Goal: Find specific page/section: Find specific page/section

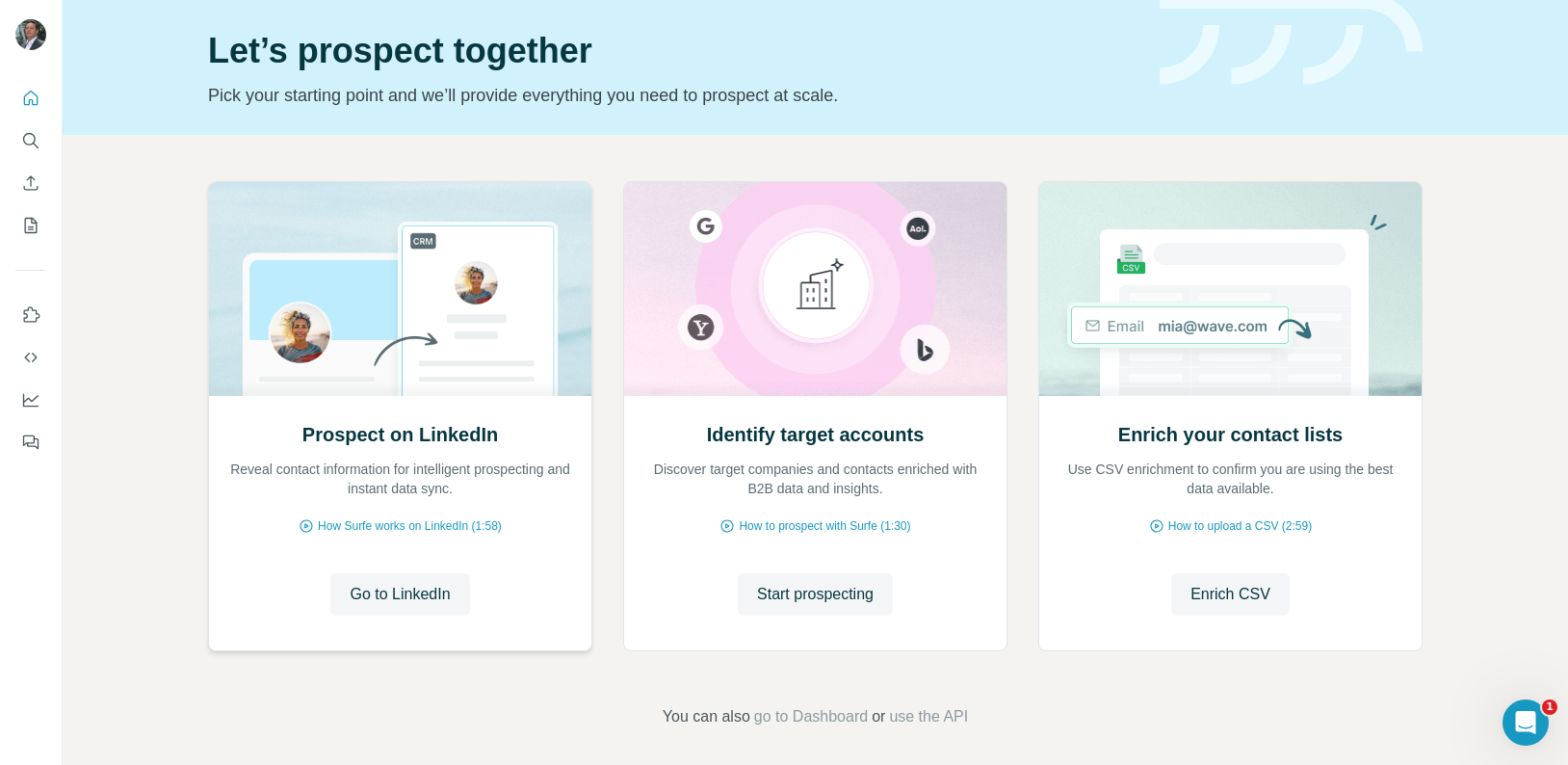
scroll to position [58, 0]
click at [27, 225] on icon "My lists" at bounding box center [31, 225] width 19 height 19
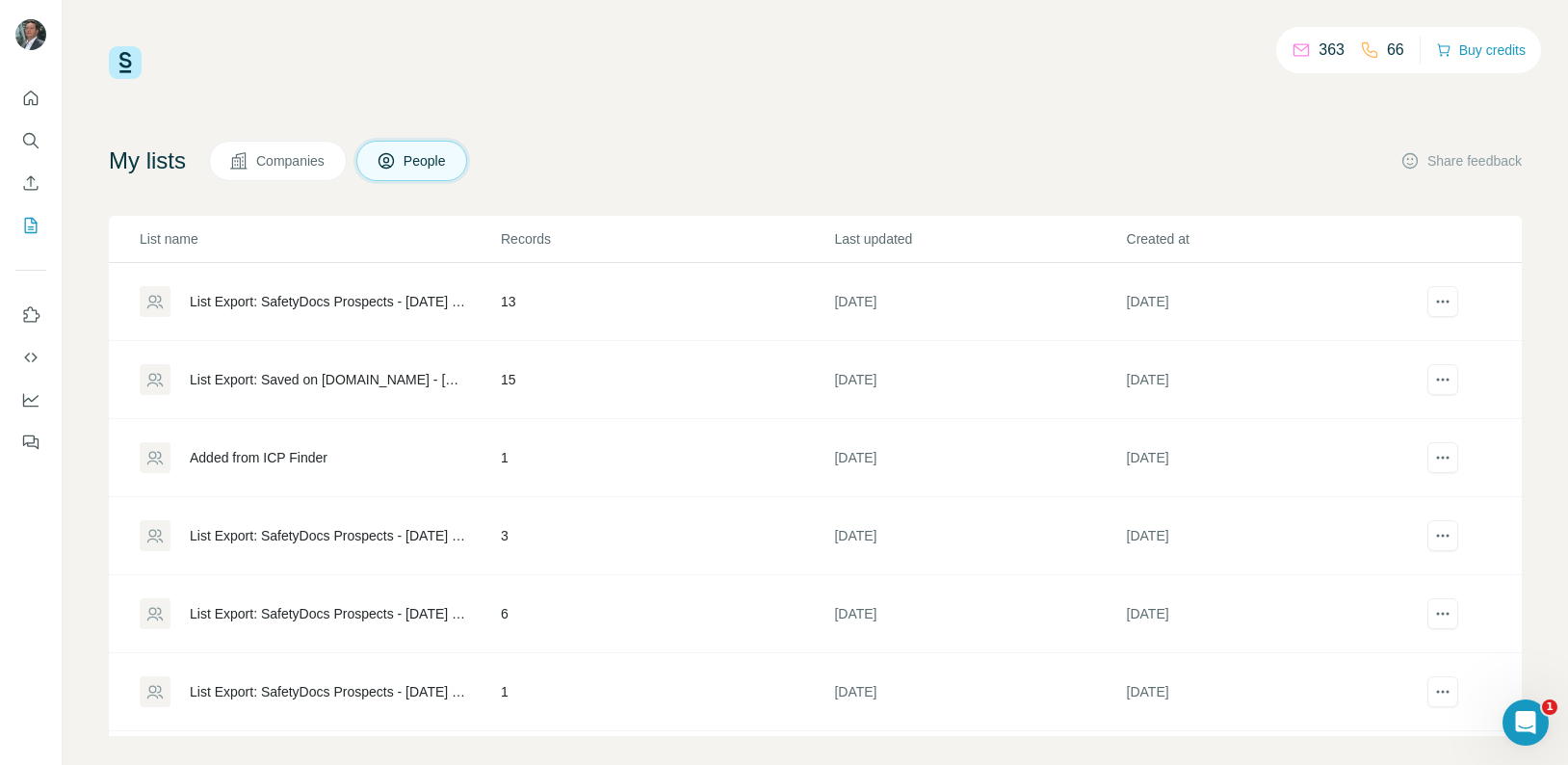
click at [366, 302] on div "List Export: SafetyDocs Prospects - [DATE] 13:43" at bounding box center [329, 301] width 279 height 19
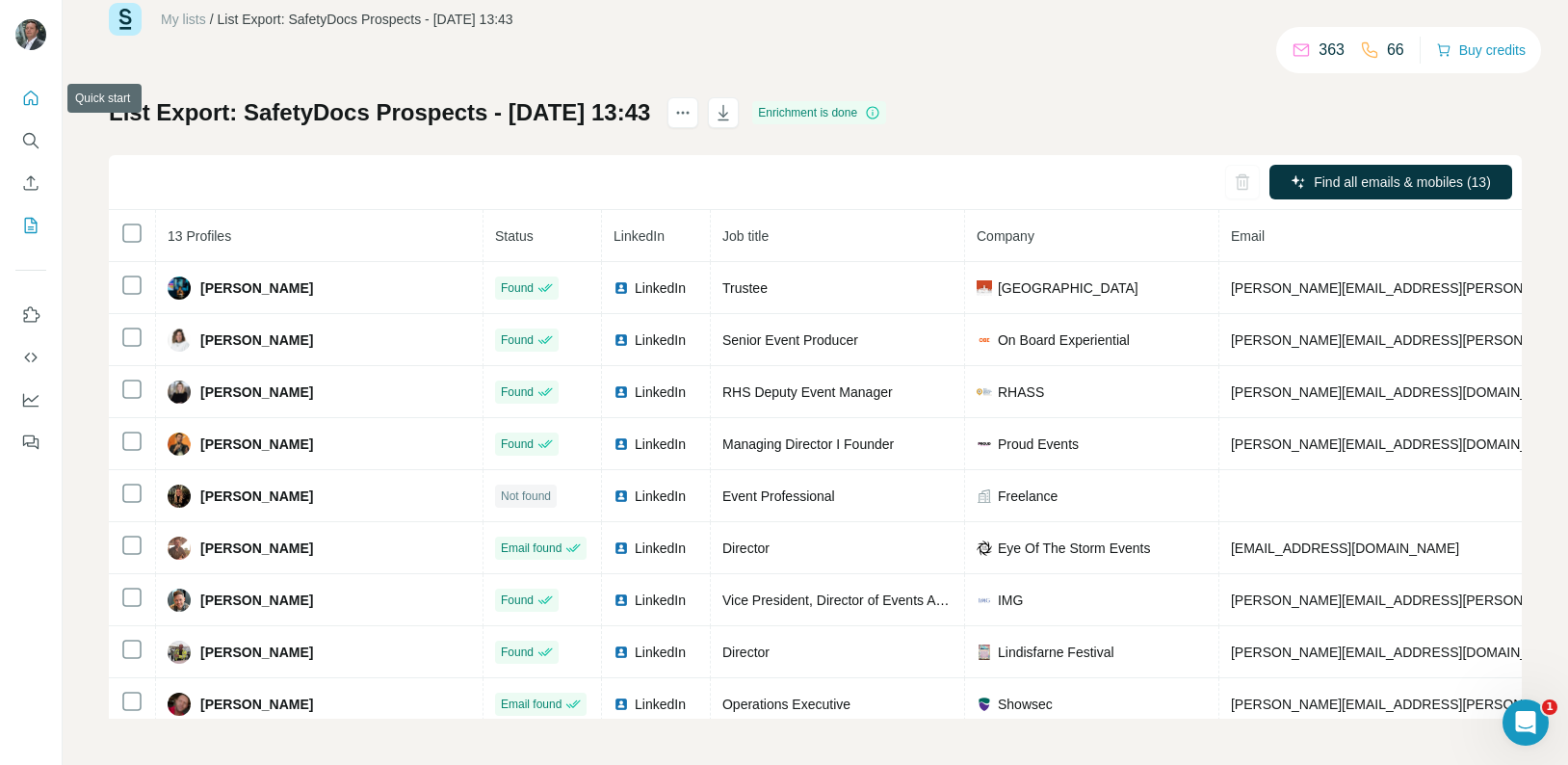
click at [31, 102] on icon "Quick start" at bounding box center [31, 98] width 19 height 19
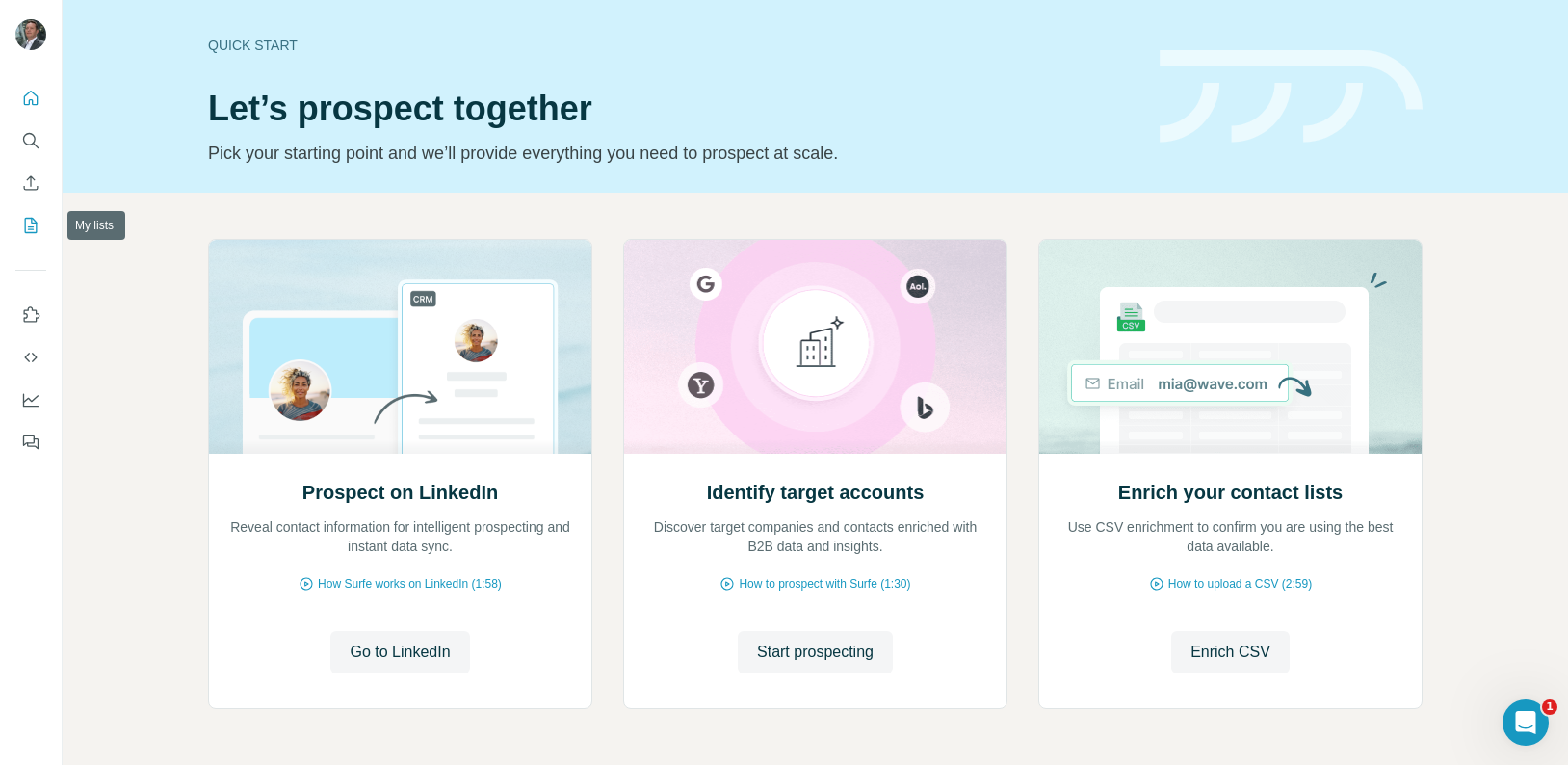
click at [36, 226] on icon "My lists" at bounding box center [31, 225] width 13 height 16
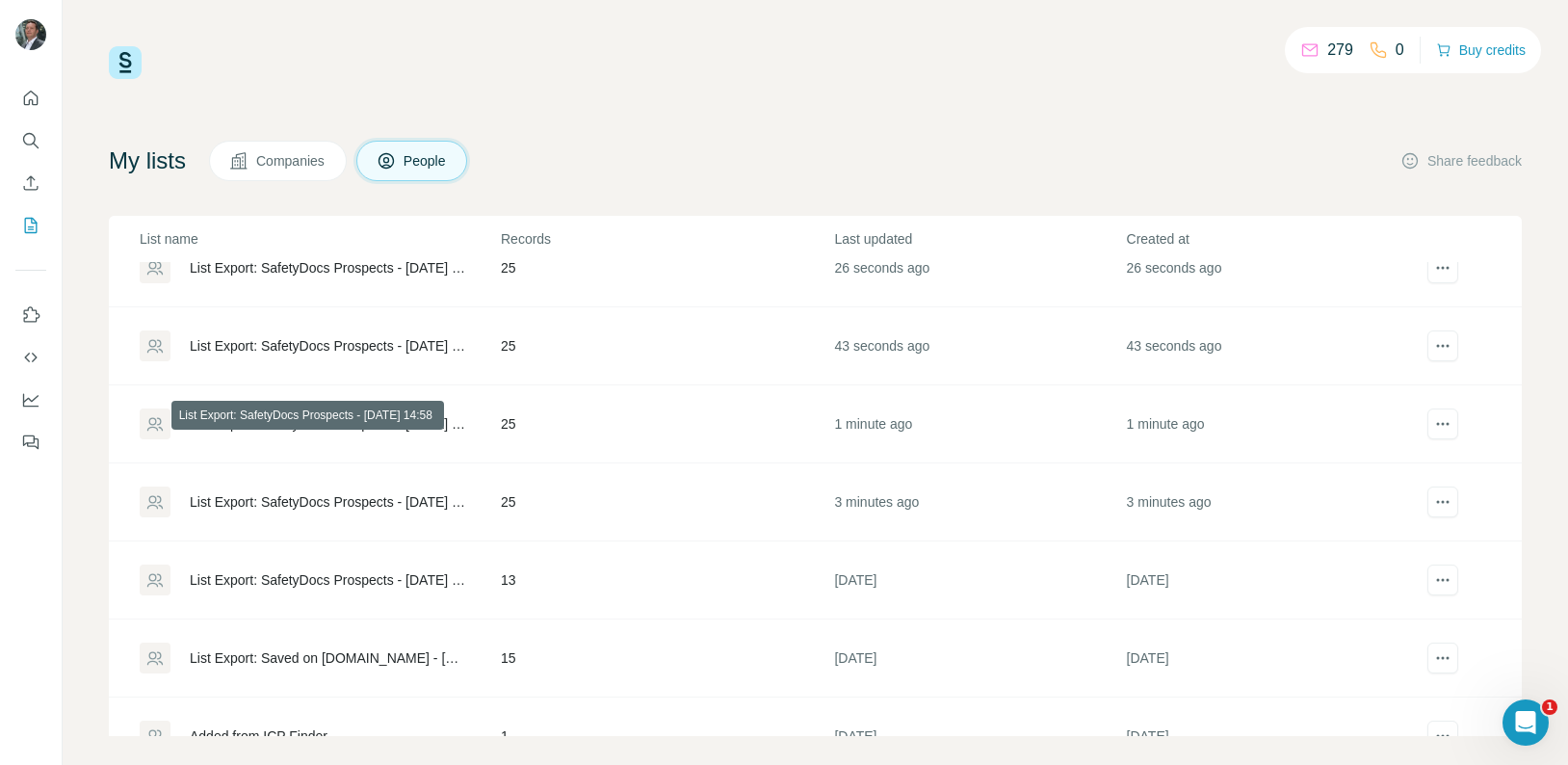
scroll to position [24, 0]
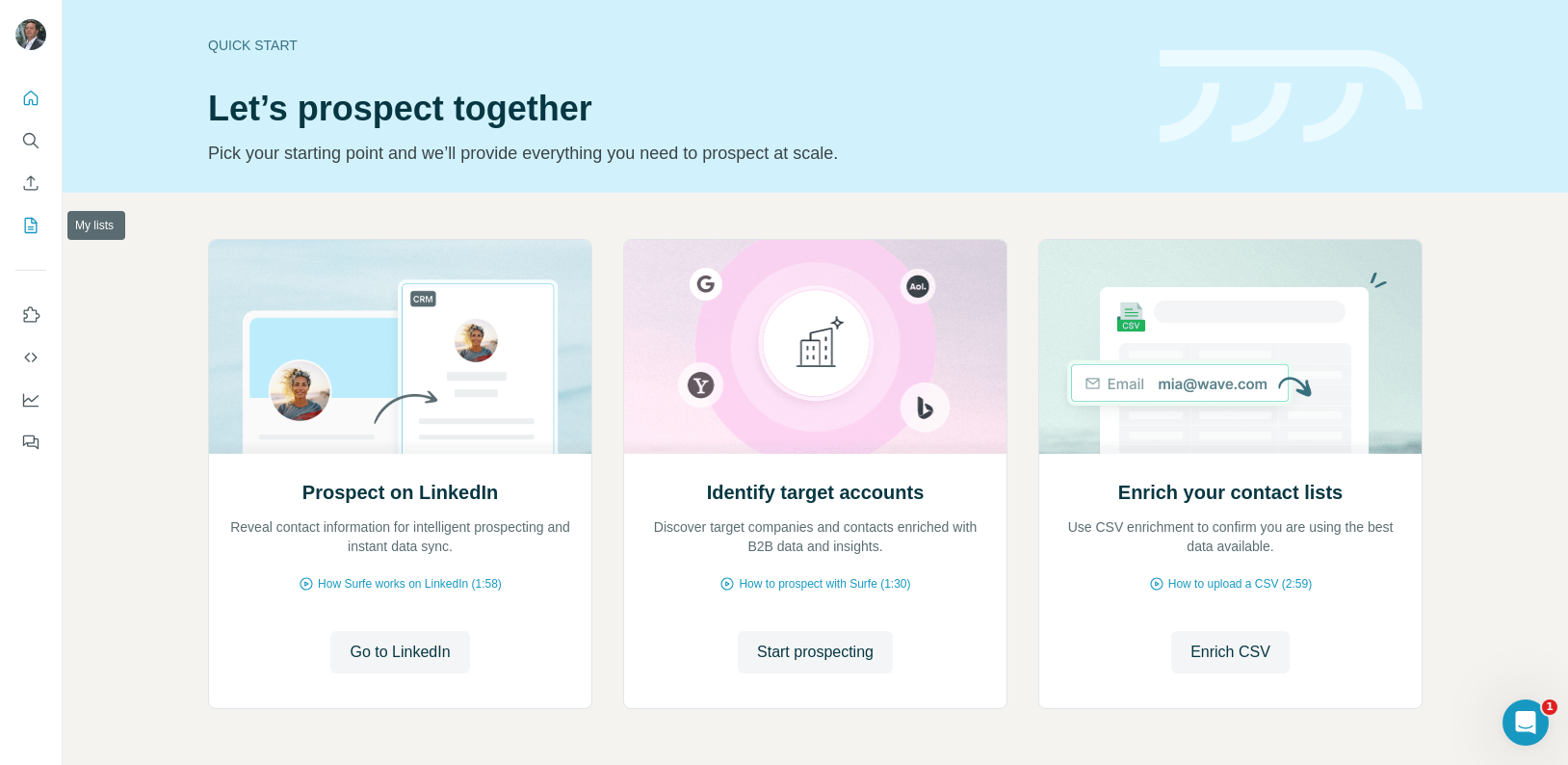
click at [28, 219] on icon "My lists" at bounding box center [31, 225] width 19 height 19
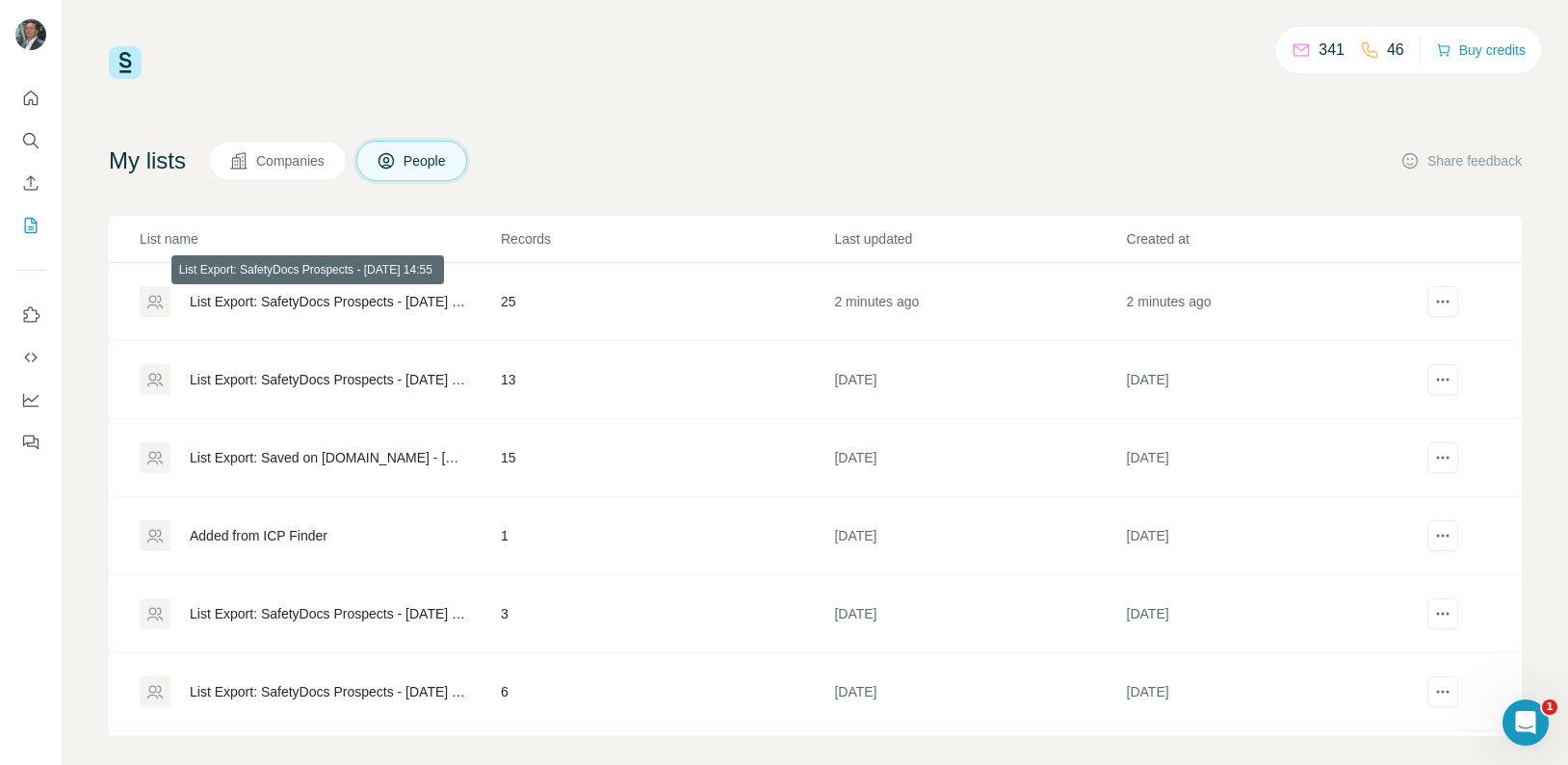
click at [239, 305] on div "List Export: SafetyDocs Prospects - [DATE] 14:55" at bounding box center [329, 301] width 279 height 19
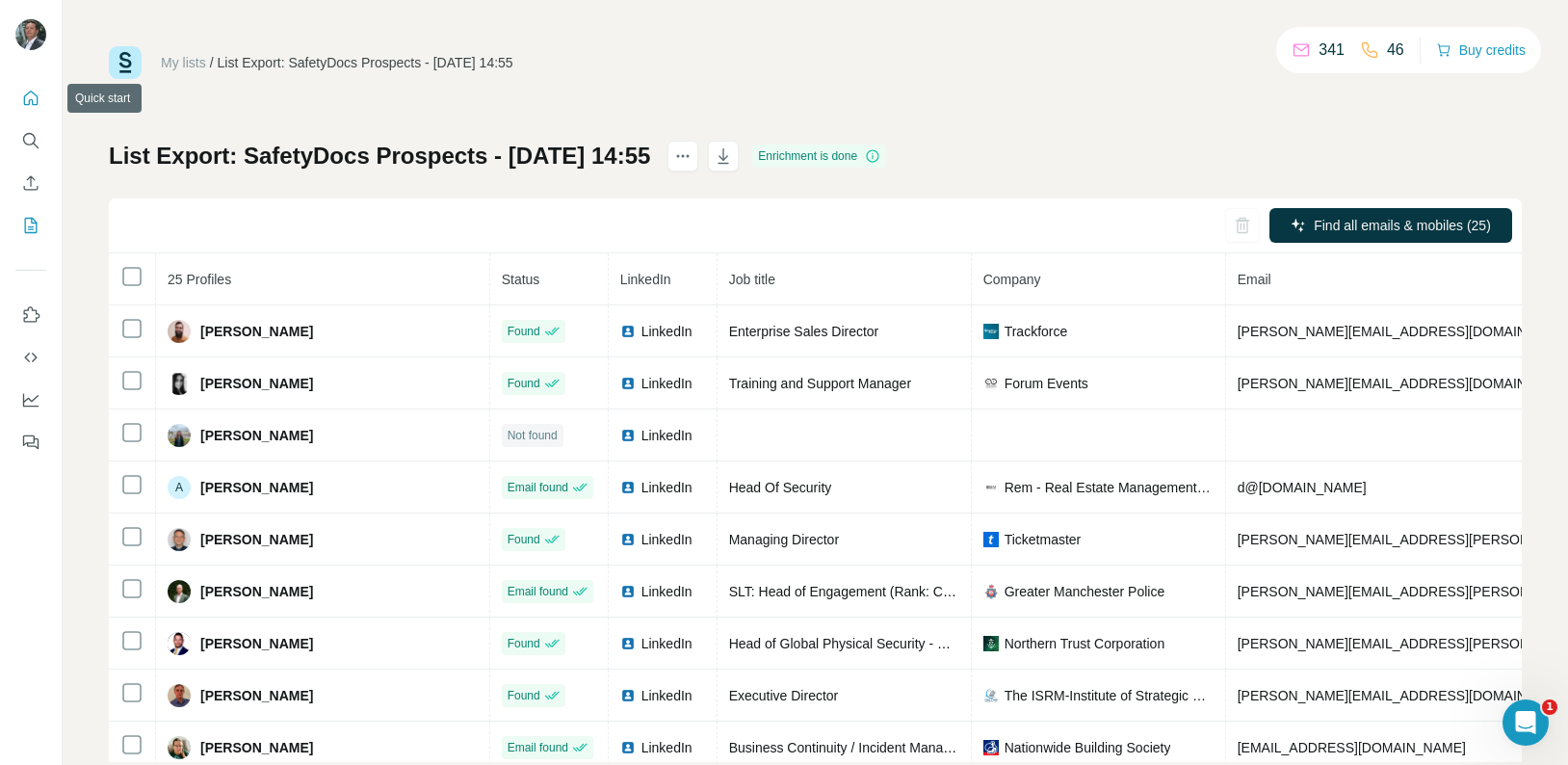
click at [31, 100] on icon "Quick start" at bounding box center [31, 97] width 15 height 15
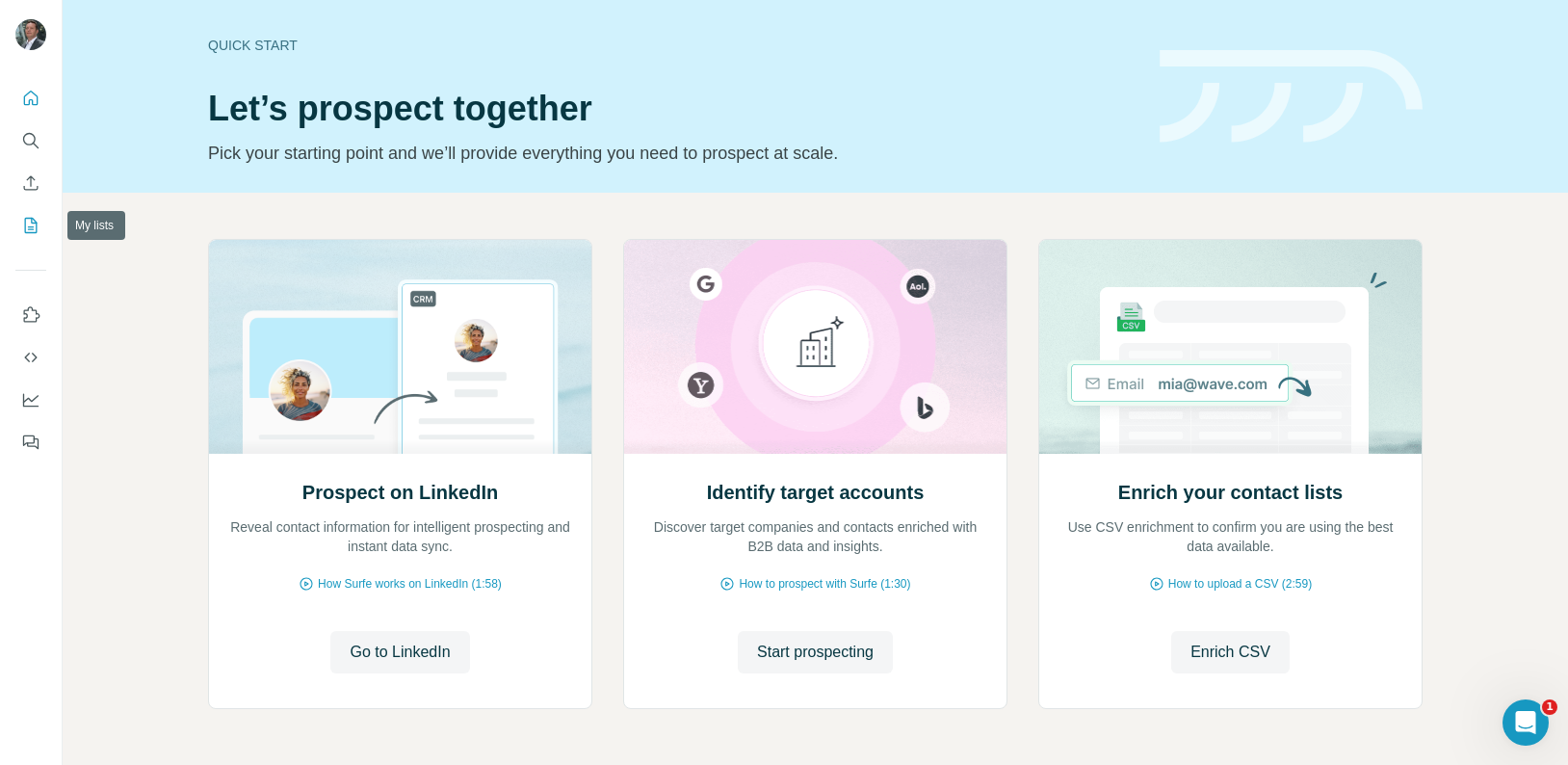
click at [28, 215] on icon "My lists" at bounding box center [31, 225] width 19 height 19
